Goal: Task Accomplishment & Management: Use online tool/utility

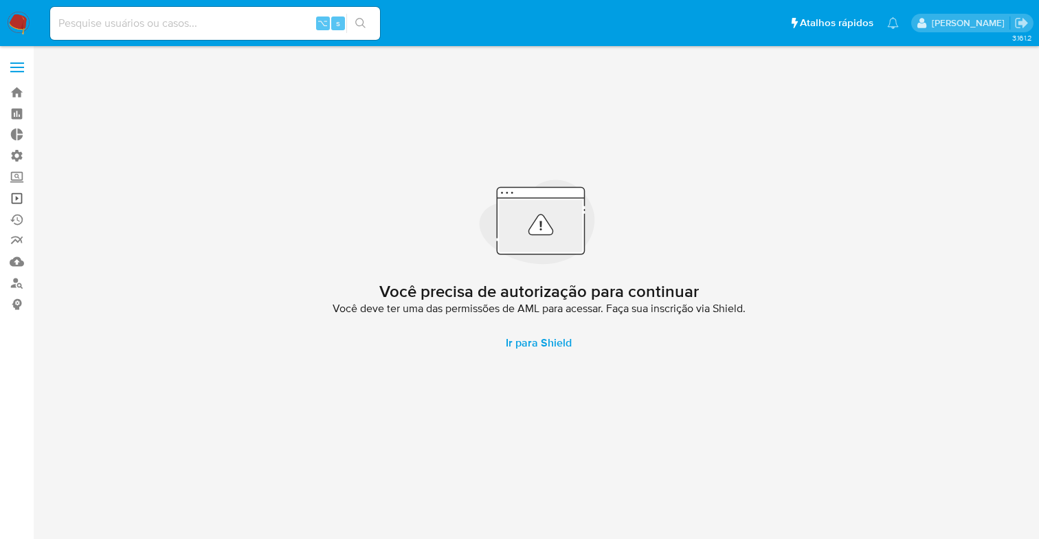
click at [9, 198] on link "Operações em massa" at bounding box center [81, 198] width 163 height 21
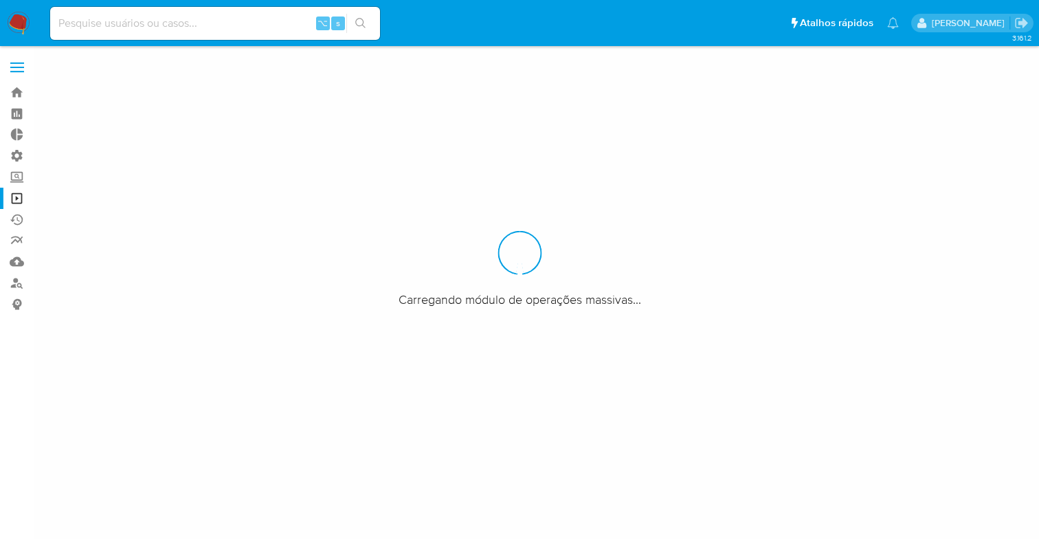
click at [19, 199] on link "Operações em massa" at bounding box center [81, 198] width 163 height 21
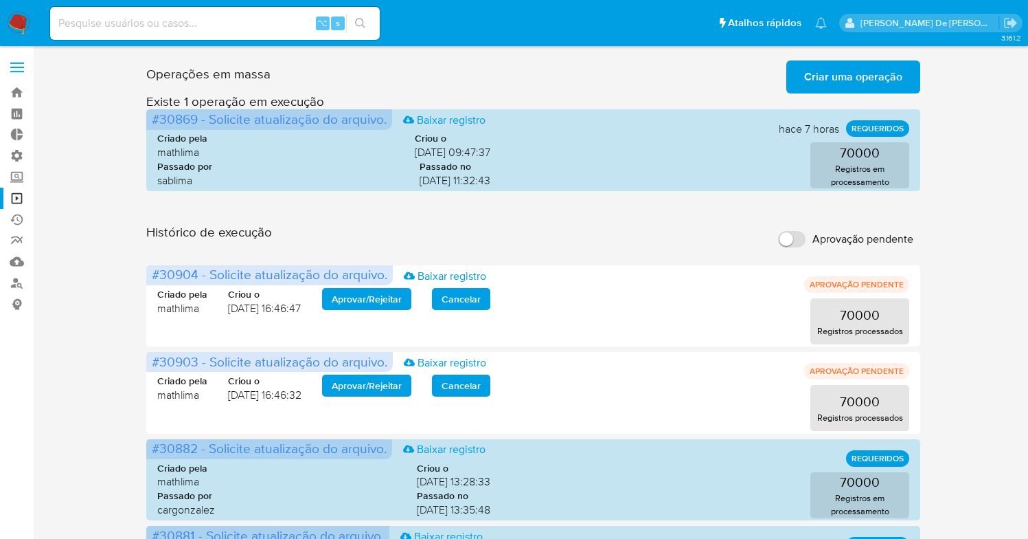
click at [800, 242] on input "Aprovação pendente" at bounding box center [791, 239] width 27 height 16
checkbox input "true"
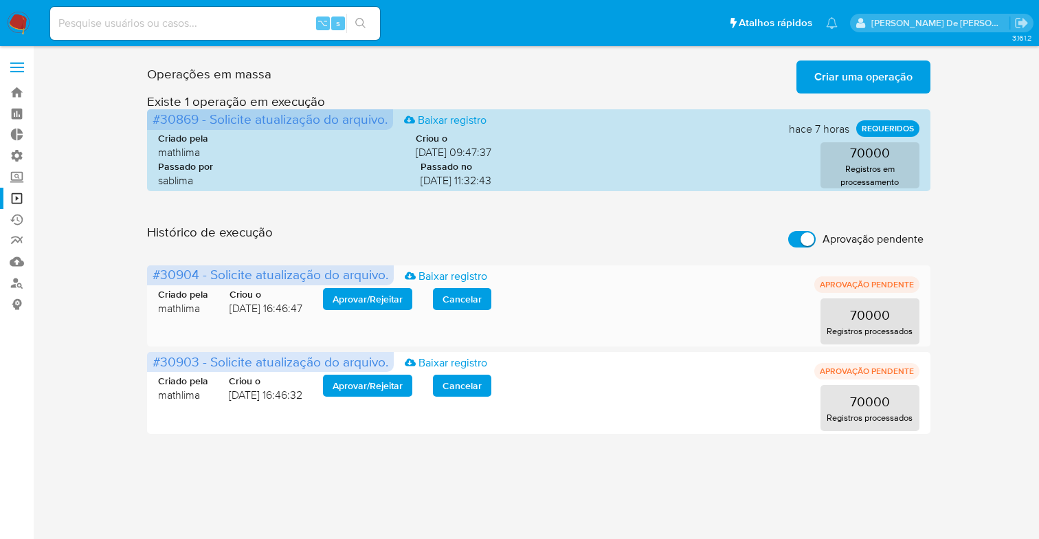
click at [349, 302] on span "Aprovar / Rejeitar" at bounding box center [367, 298] width 70 height 19
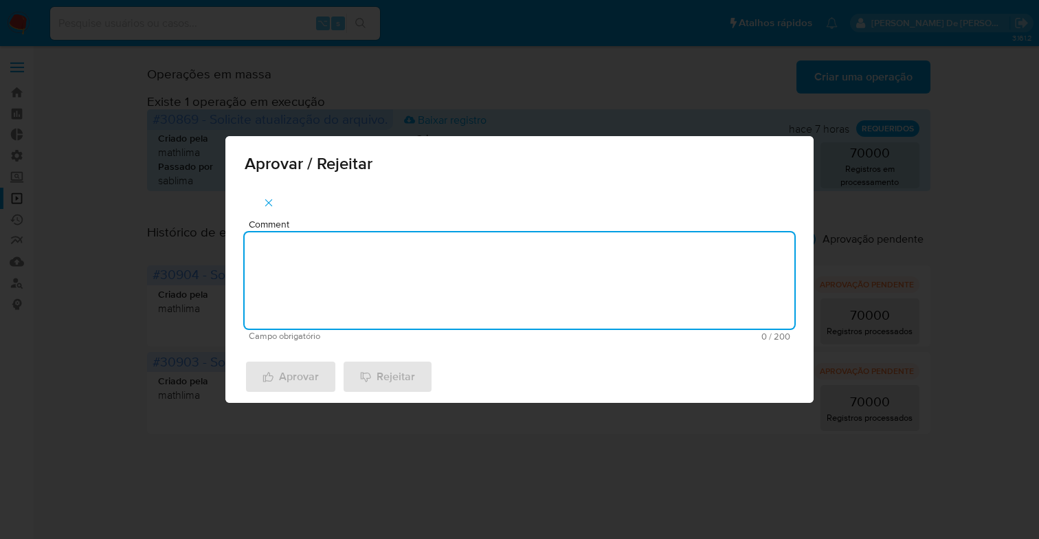
click at [352, 284] on textarea "Comment" at bounding box center [520, 280] width 550 height 96
type textarea "De acordo"
click at [296, 381] on span "Aprovar" at bounding box center [290, 376] width 56 height 30
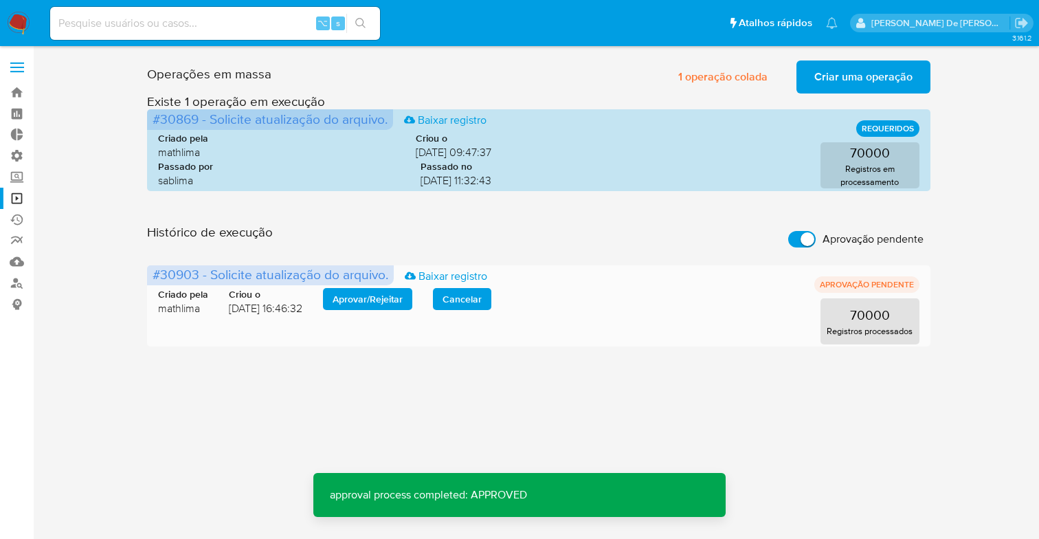
click at [351, 304] on span "Aprovar / Rejeitar" at bounding box center [367, 298] width 70 height 19
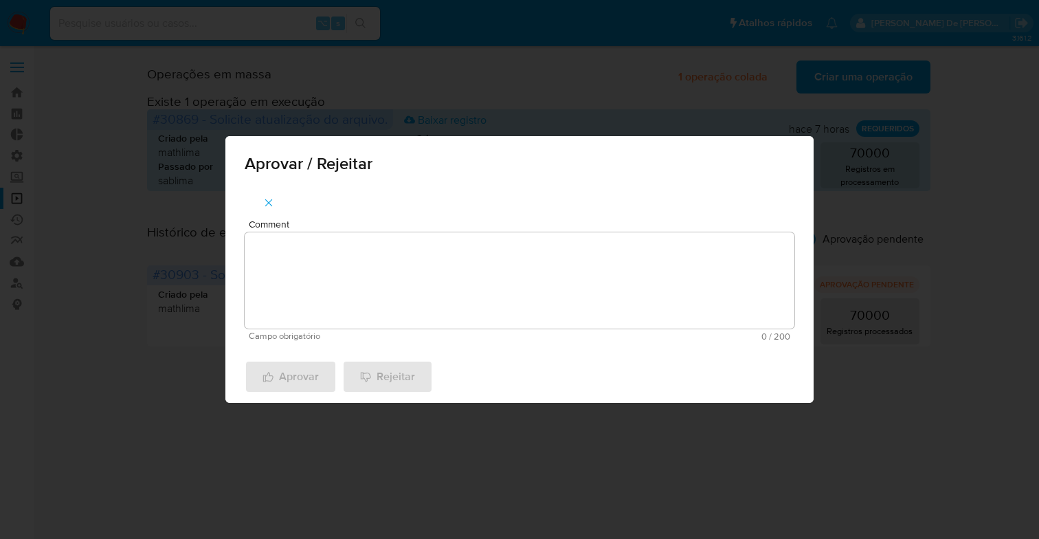
click at [283, 289] on textarea "Comment" at bounding box center [520, 280] width 550 height 96
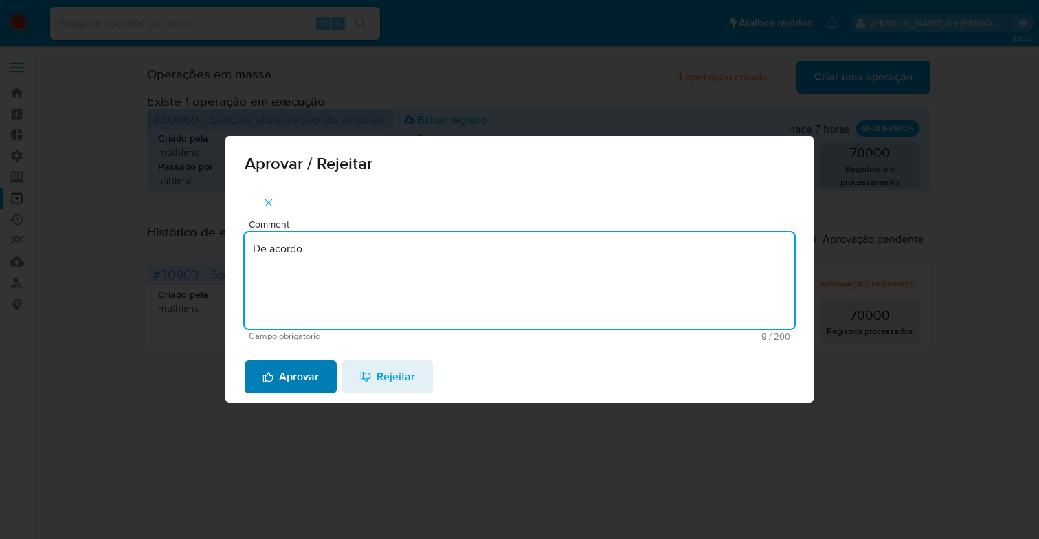
type textarea "De acordo"
click at [297, 379] on span "Aprovar" at bounding box center [290, 376] width 56 height 30
